Goal: Check status: Check status

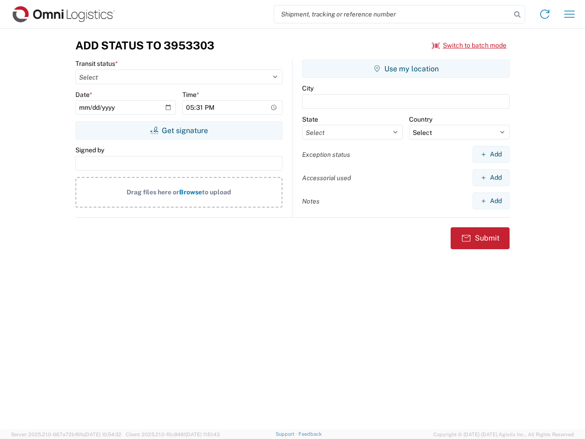
click at [393, 14] on input "search" at bounding box center [392, 13] width 237 height 17
click at [517, 15] on icon at bounding box center [517, 14] width 13 height 13
click at [545, 14] on icon at bounding box center [544, 14] width 15 height 15
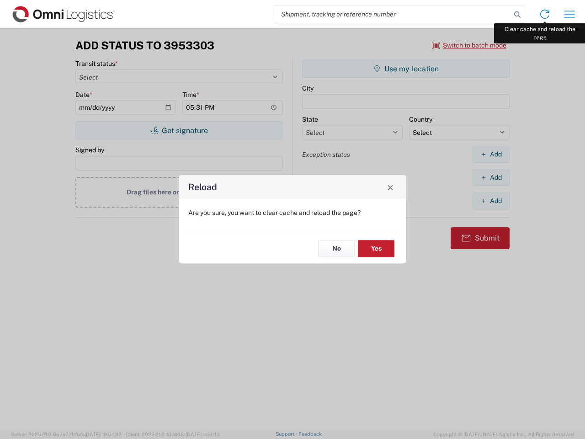
click at [569, 14] on div "Reload Are you sure, you want to clear cache and reload the page? No Yes" at bounding box center [292, 219] width 585 height 439
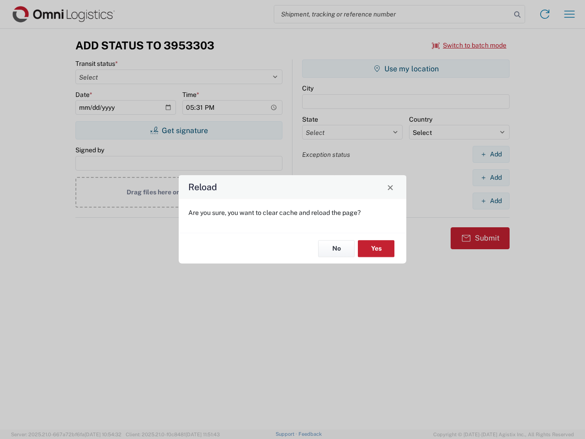
click at [469, 45] on div "Reload Are you sure, you want to clear cache and reload the page? No Yes" at bounding box center [292, 219] width 585 height 439
click at [179, 130] on div "Reload Are you sure, you want to clear cache and reload the page? No Yes" at bounding box center [292, 219] width 585 height 439
click at [406, 69] on div "Reload Are you sure, you want to clear cache and reload the page? No Yes" at bounding box center [292, 219] width 585 height 439
click at [491, 154] on div "Reload Are you sure, you want to clear cache and reload the page? No Yes" at bounding box center [292, 219] width 585 height 439
click at [491, 177] on div "Reload Are you sure, you want to clear cache and reload the page? No Yes" at bounding box center [292, 219] width 585 height 439
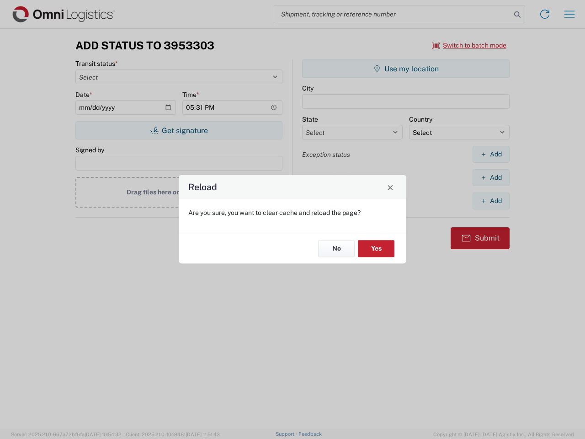
click at [491, 201] on div "Reload Are you sure, you want to clear cache and reload the page? No Yes" at bounding box center [292, 219] width 585 height 439
